Goal: Check status

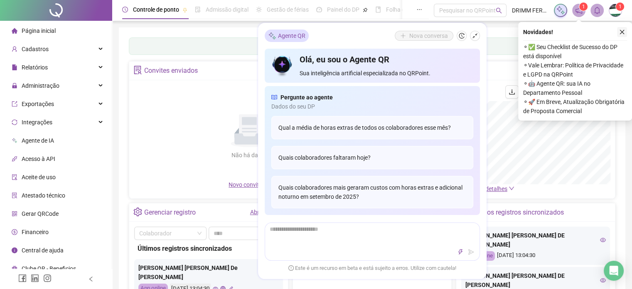
click at [625, 31] on button "button" at bounding box center [622, 32] width 10 height 10
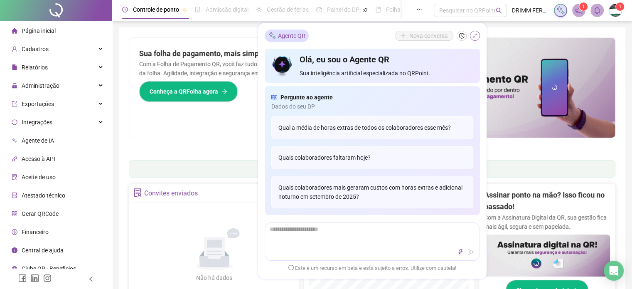
click at [472, 37] on icon "shrink" at bounding box center [475, 36] width 6 height 6
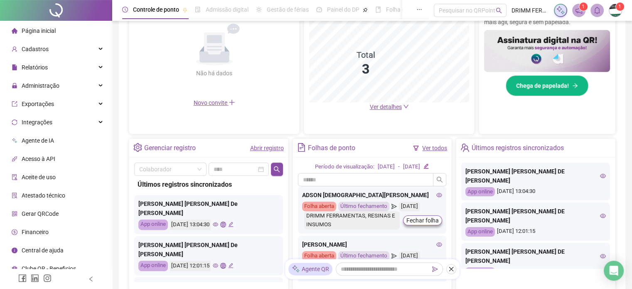
scroll to position [208, 0]
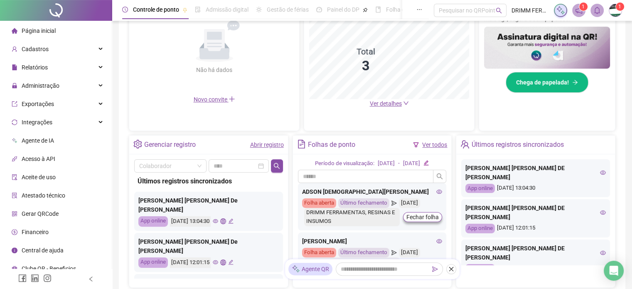
click at [261, 147] on link "Abrir registro" at bounding box center [267, 144] width 34 height 7
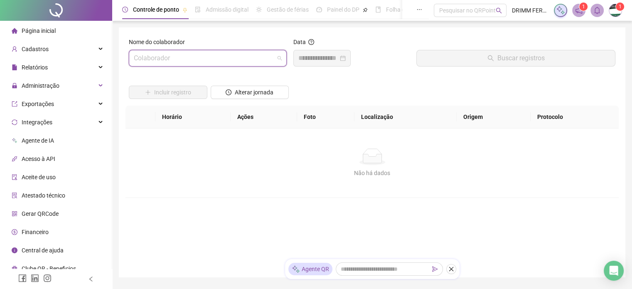
click at [149, 57] on input "search" at bounding box center [204, 58] width 140 height 16
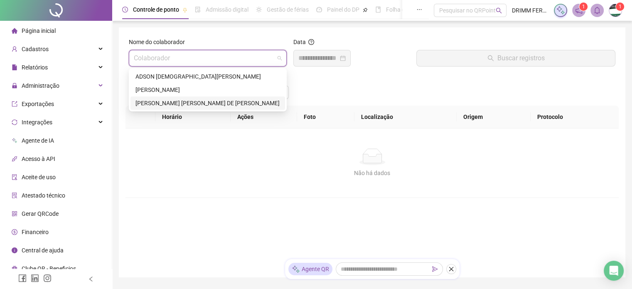
drag, startPoint x: 168, startPoint y: 103, endPoint x: 194, endPoint y: 103, distance: 26.6
click at [168, 103] on div "[PERSON_NAME] [PERSON_NAME] DE [PERSON_NAME]" at bounding box center [207, 102] width 145 height 9
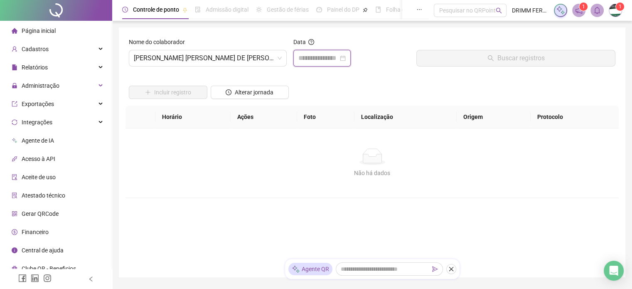
click at [311, 59] on input at bounding box center [318, 58] width 40 height 10
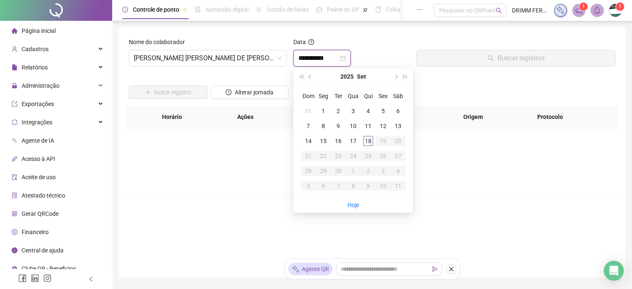
type input "**********"
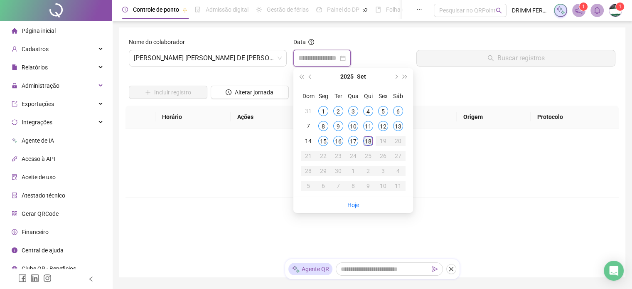
type input "**********"
click at [371, 144] on div "18" at bounding box center [368, 141] width 10 height 10
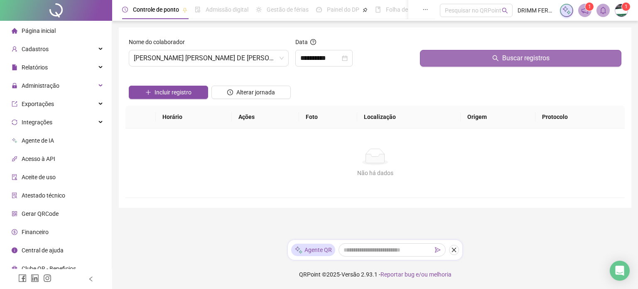
click at [470, 57] on button "Buscar registros" at bounding box center [521, 58] width 202 height 17
